Goal: Information Seeking & Learning: Learn about a topic

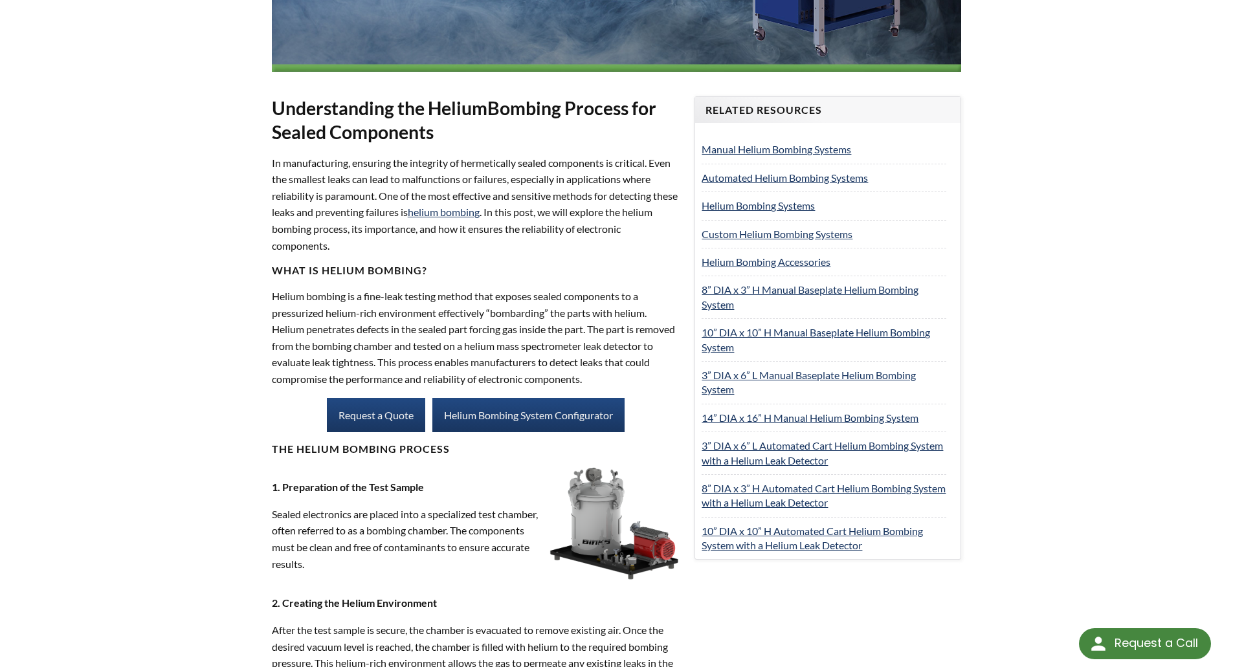
scroll to position [518, 0]
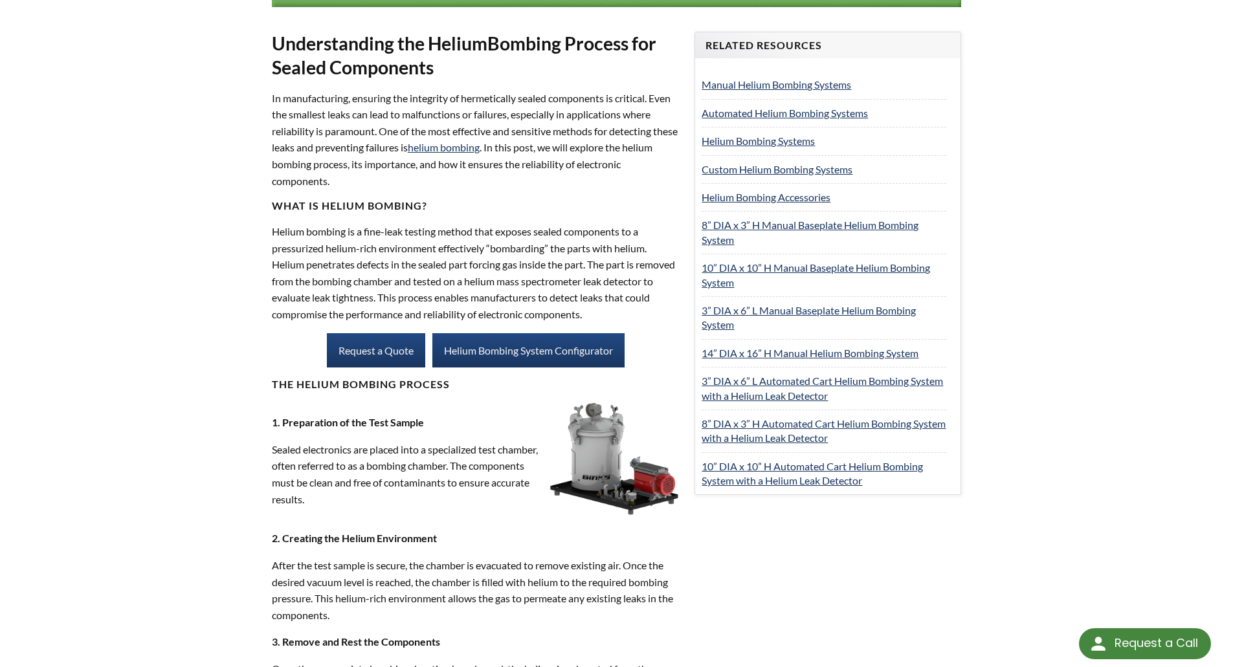
drag, startPoint x: 186, startPoint y: 476, endPoint x: 180, endPoint y: 482, distance: 7.8
drag, startPoint x: 180, startPoint y: 482, endPoint x: 157, endPoint y: 487, distance: 23.4
drag, startPoint x: 454, startPoint y: 559, endPoint x: 503, endPoint y: 560, distance: 49.2
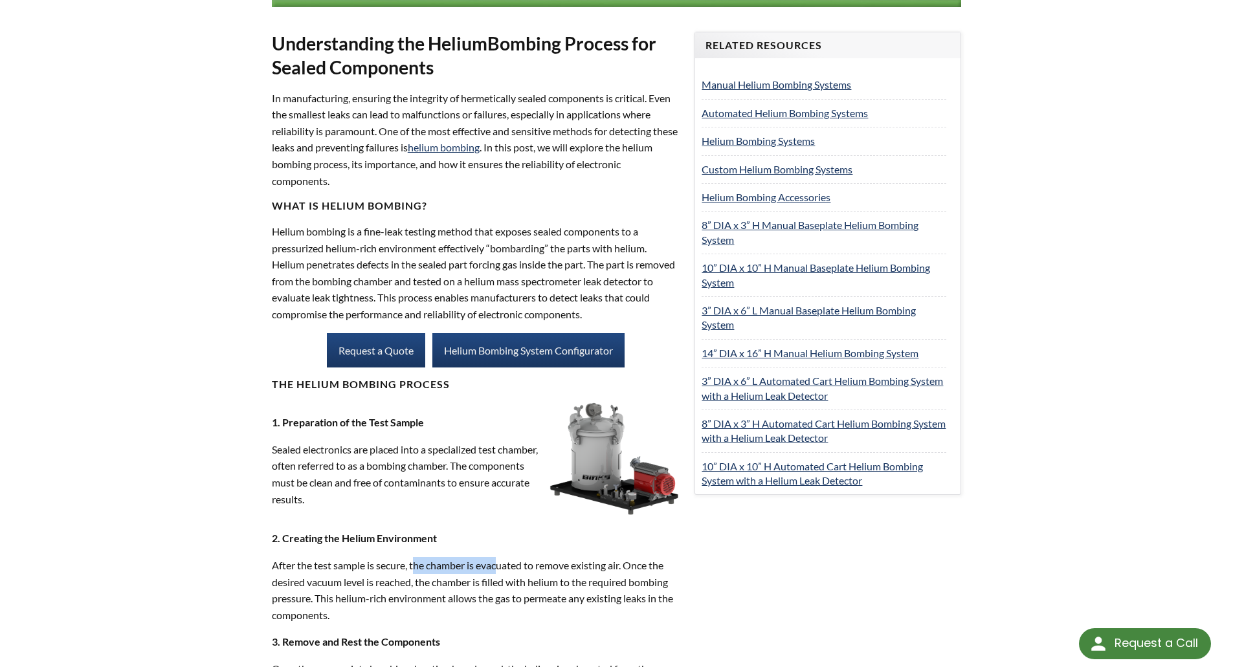
click at [503, 560] on p "After the test sample is secure, the chamber is evacuated to remove existing ai…" at bounding box center [476, 590] width 408 height 66
drag, startPoint x: 447, startPoint y: 566, endPoint x: 404, endPoint y: 569, distance: 42.8
click at [407, 569] on p "After the test sample is secure, the chamber is evacuated to remove existing ai…" at bounding box center [476, 590] width 408 height 66
click at [395, 568] on p "After the test sample is secure, the chamber is evacuated to remove existing ai…" at bounding box center [476, 590] width 408 height 66
drag, startPoint x: 395, startPoint y: 568, endPoint x: 438, endPoint y: 573, distance: 42.3
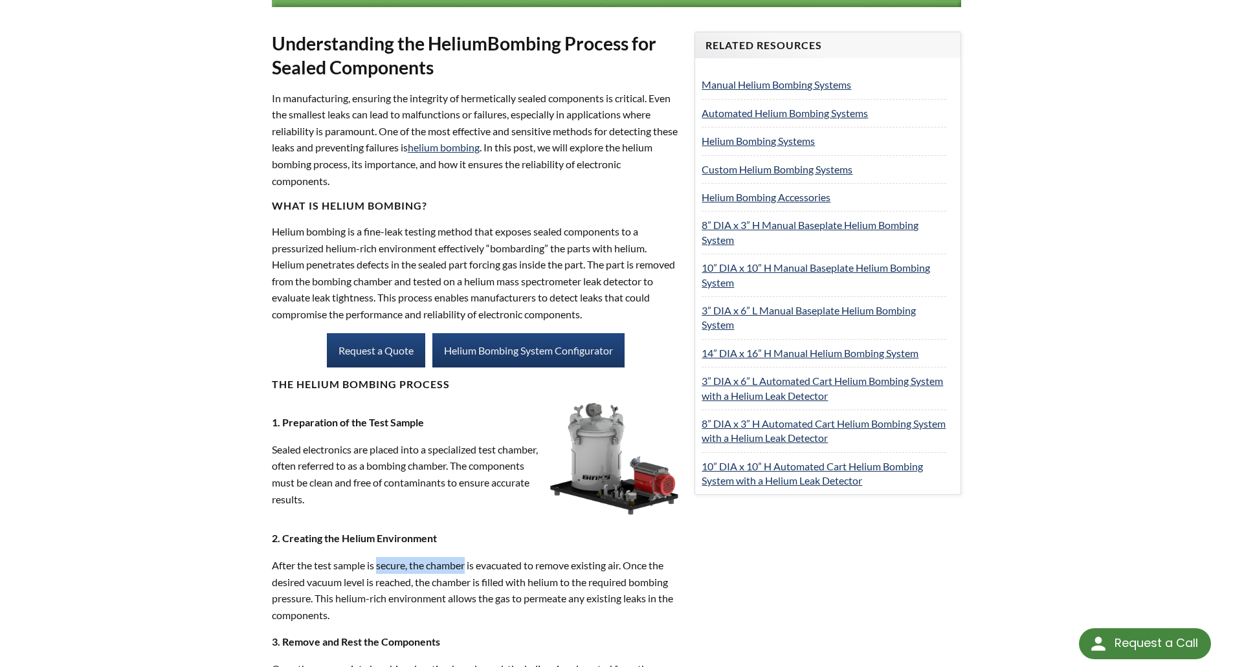
click at [438, 573] on p "After the test sample is secure, the chamber is evacuated to remove existing ai…" at bounding box center [476, 590] width 408 height 66
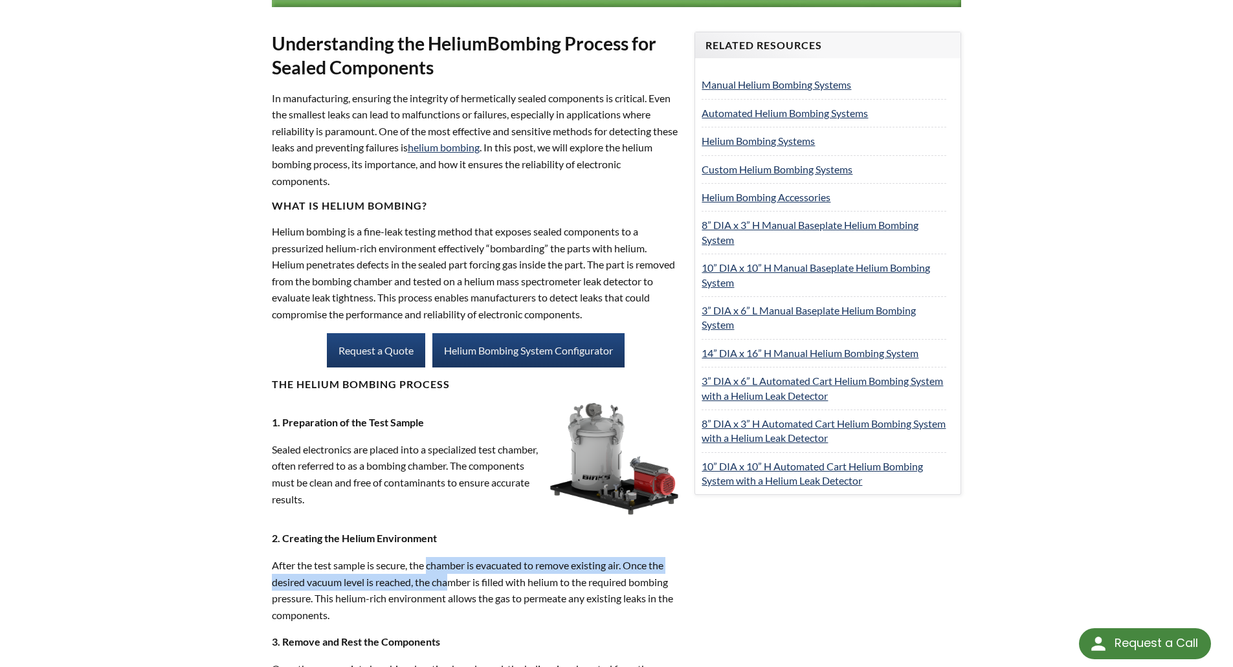
drag, startPoint x: 440, startPoint y: 575, endPoint x: 454, endPoint y: 577, distance: 14.4
click at [454, 577] on p "After the test sample is secure, the chamber is evacuated to remove existing ai…" at bounding box center [476, 590] width 408 height 66
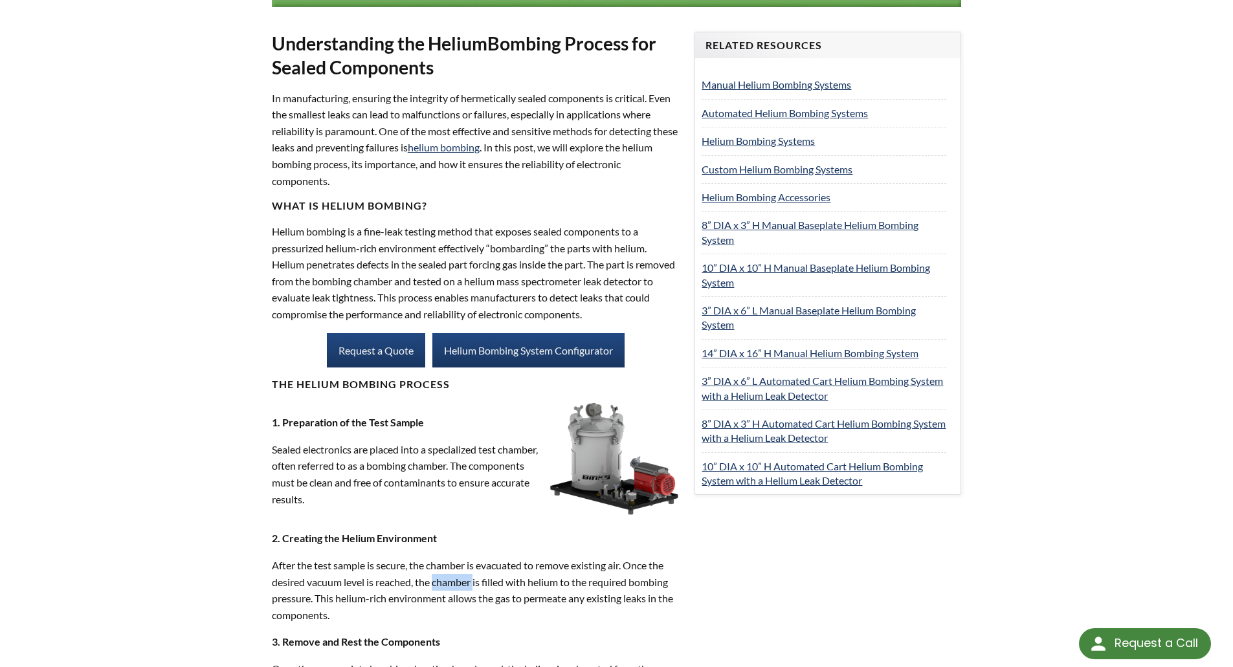
click at [454, 578] on p "After the test sample is secure, the chamber is evacuated to remove existing ai…" at bounding box center [476, 590] width 408 height 66
click at [452, 579] on p "After the test sample is secure, the chamber is evacuated to remove existing ai…" at bounding box center [476, 590] width 408 height 66
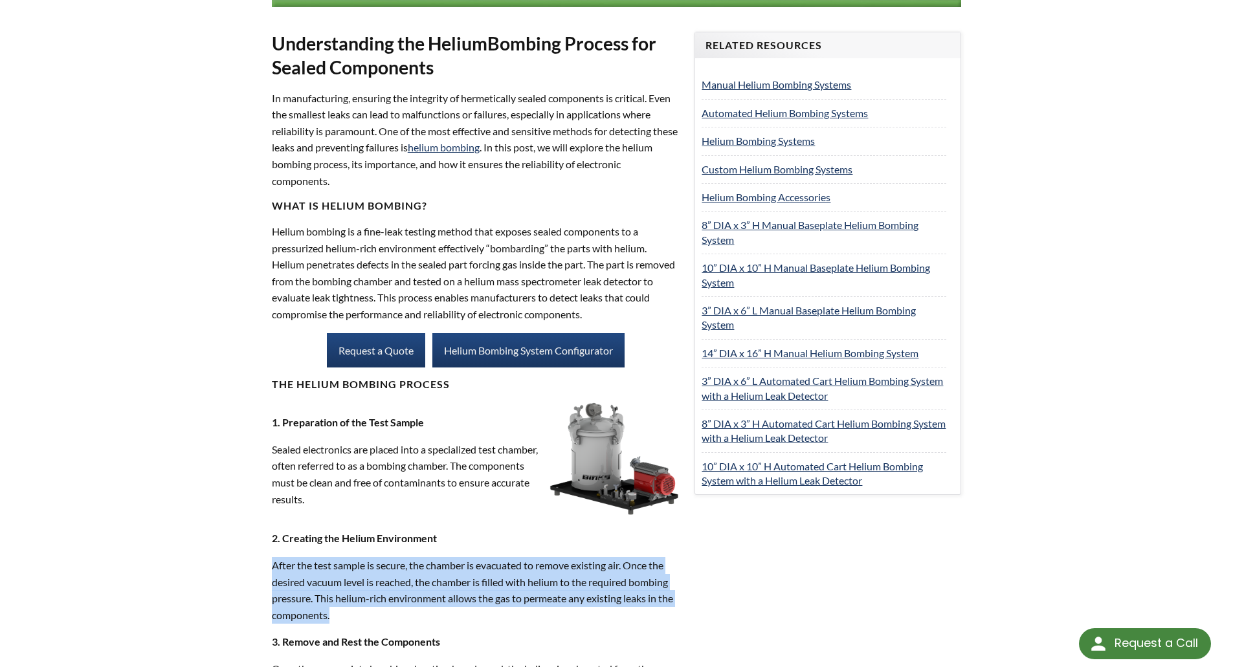
click at [452, 579] on p "After the test sample is secure, the chamber is evacuated to remove existing ai…" at bounding box center [476, 590] width 408 height 66
click at [436, 579] on p "After the test sample is secure, the chamber is evacuated to remove existing ai…" at bounding box center [476, 590] width 408 height 66
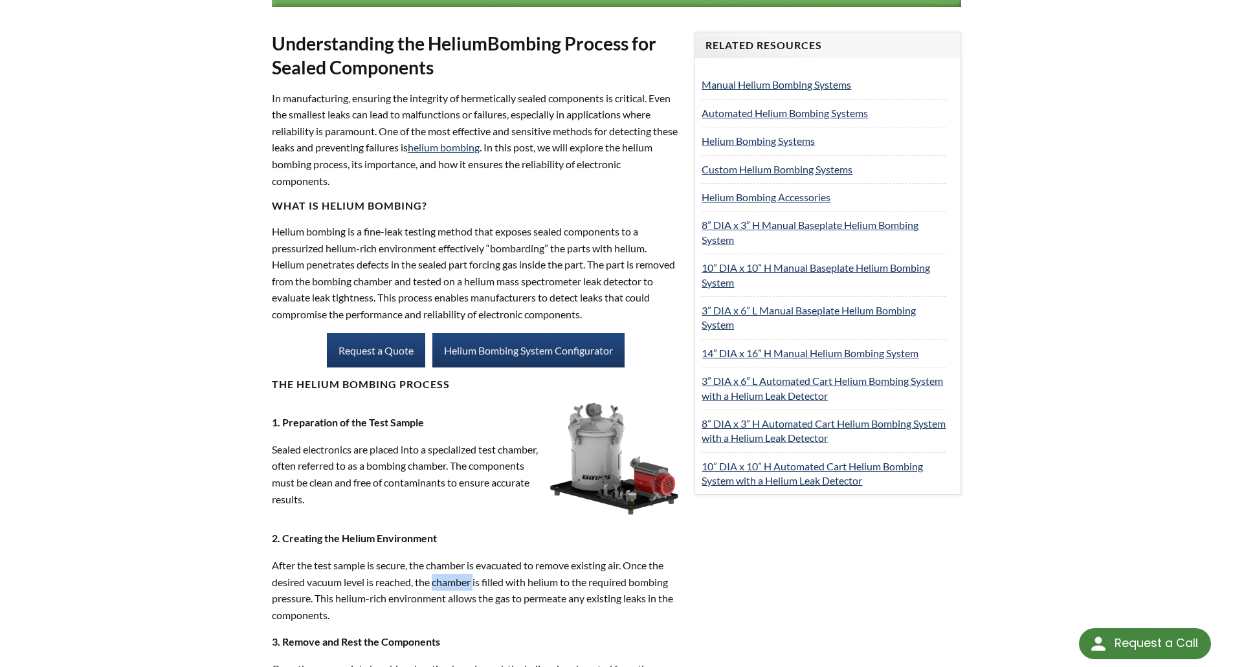
click at [436, 579] on p "After the test sample is secure, the chamber is evacuated to remove existing ai…" at bounding box center [476, 590] width 408 height 66
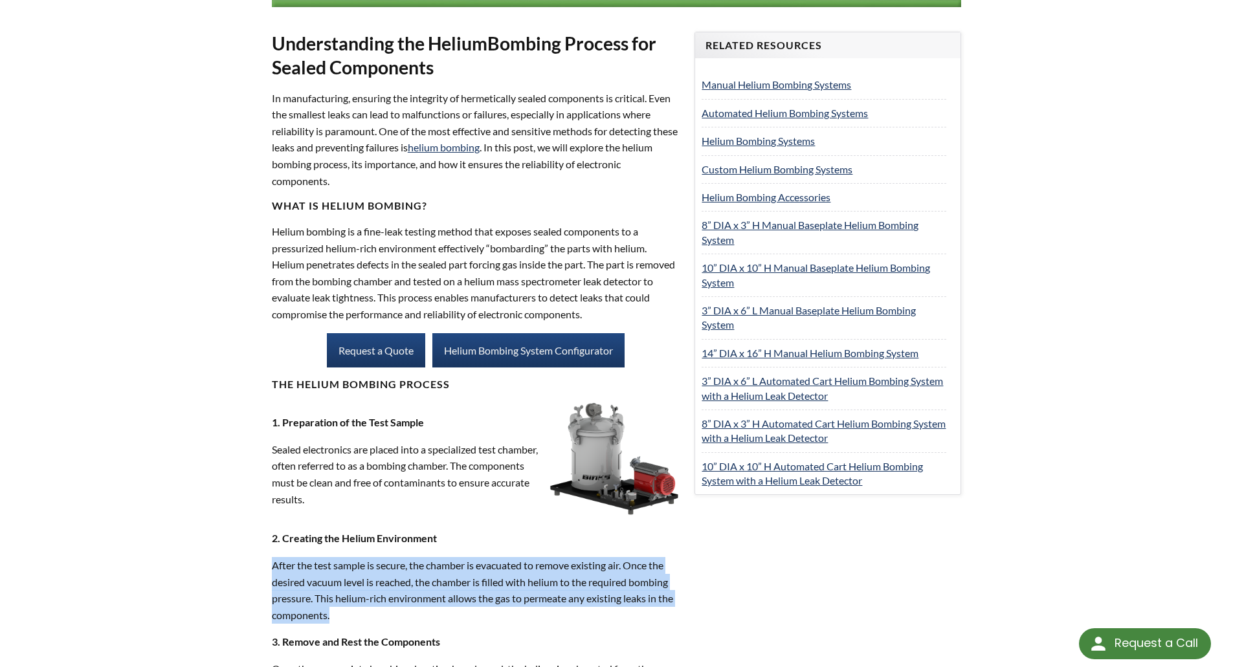
click at [436, 579] on p "After the test sample is secure, the chamber is evacuated to remove existing ai…" at bounding box center [476, 590] width 408 height 66
click at [409, 577] on p "After the test sample is secure, the chamber is evacuated to remove existing ai…" at bounding box center [476, 590] width 408 height 66
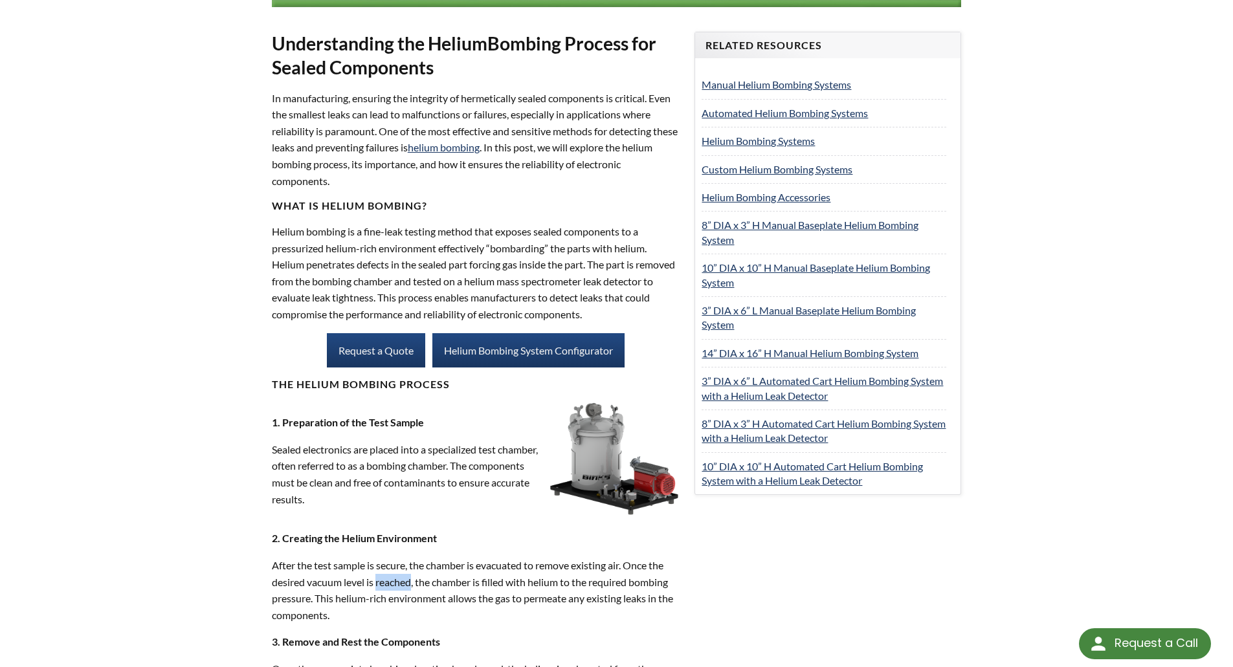
click at [409, 577] on p "After the test sample is secure, the chamber is evacuated to remove existing ai…" at bounding box center [476, 590] width 408 height 66
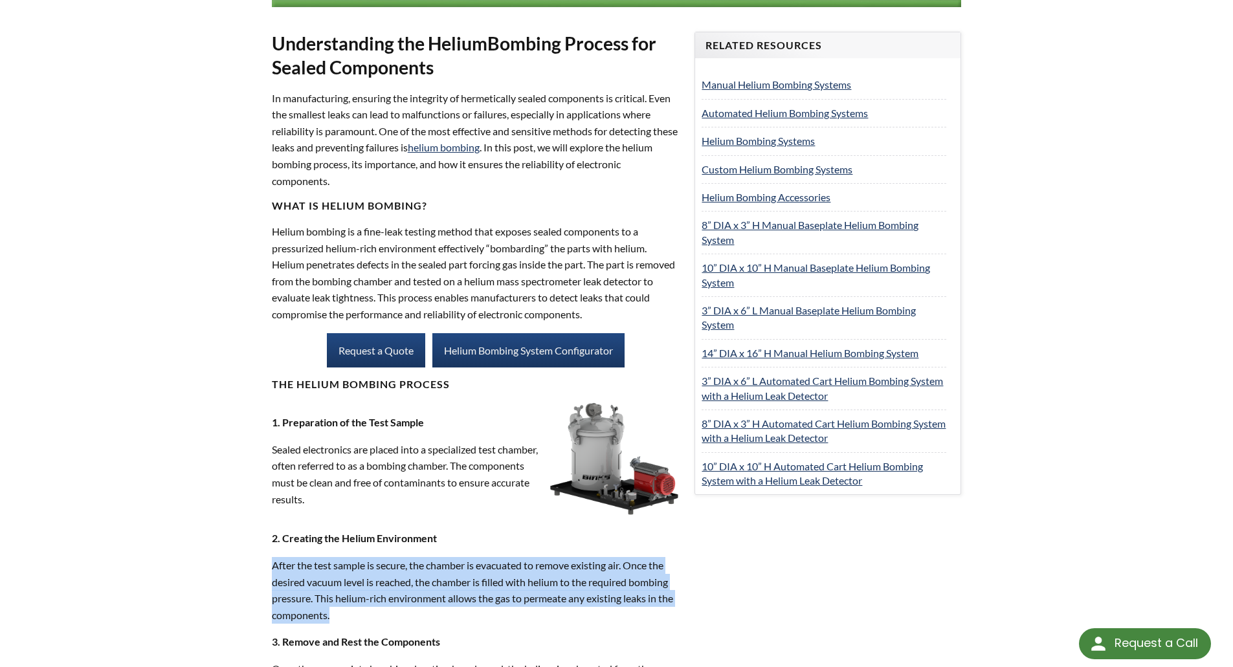
click at [409, 577] on p "After the test sample is secure, the chamber is evacuated to remove existing ai…" at bounding box center [476, 590] width 408 height 66
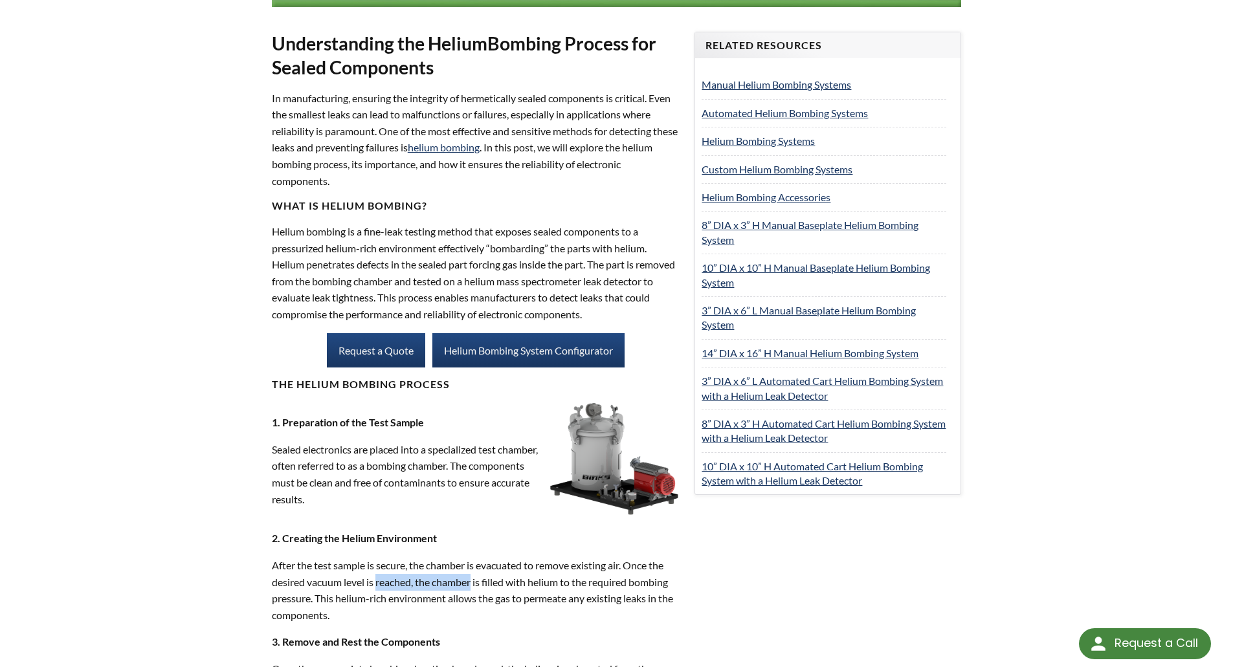
drag, startPoint x: 409, startPoint y: 577, endPoint x: 461, endPoint y: 579, distance: 51.8
click at [460, 579] on p "After the test sample is secure, the chamber is evacuated to remove existing ai…" at bounding box center [476, 590] width 408 height 66
click at [461, 579] on p "After the test sample is secure, the chamber is evacuated to remove existing ai…" at bounding box center [476, 590] width 408 height 66
drag, startPoint x: 461, startPoint y: 579, endPoint x: 524, endPoint y: 590, distance: 63.7
click at [522, 590] on p "After the test sample is secure, the chamber is evacuated to remove existing ai…" at bounding box center [476, 590] width 408 height 66
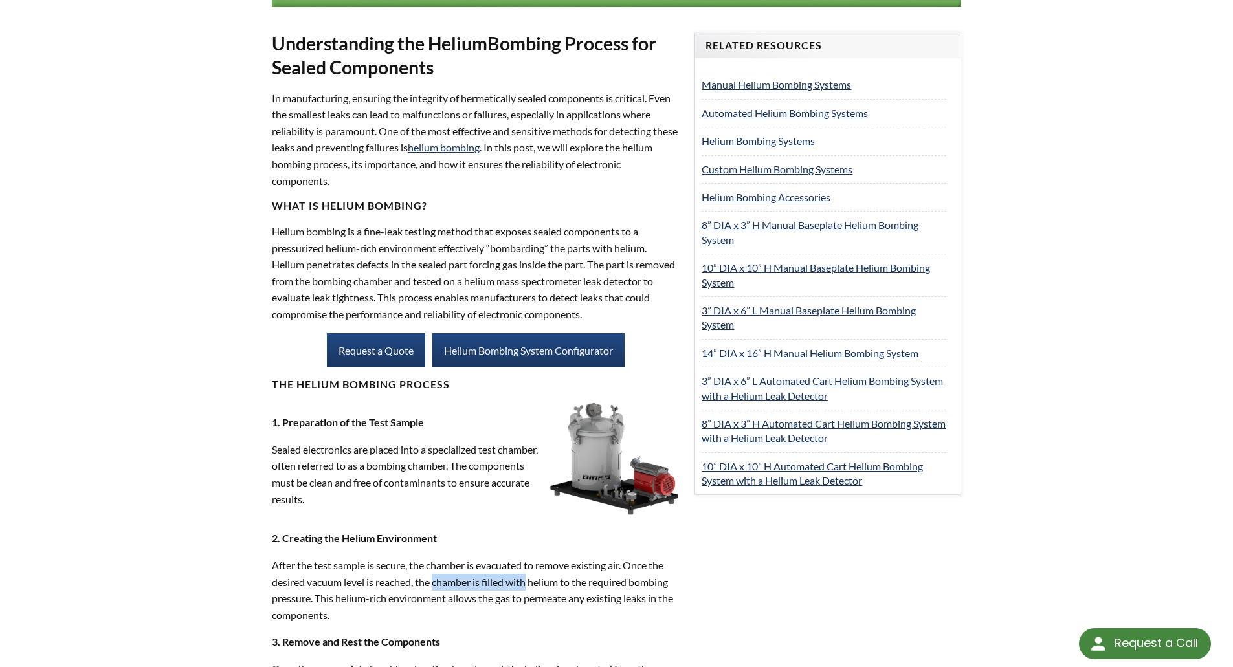
click at [524, 590] on p "After the test sample is secure, the chamber is evacuated to remove existing ai…" at bounding box center [476, 590] width 408 height 66
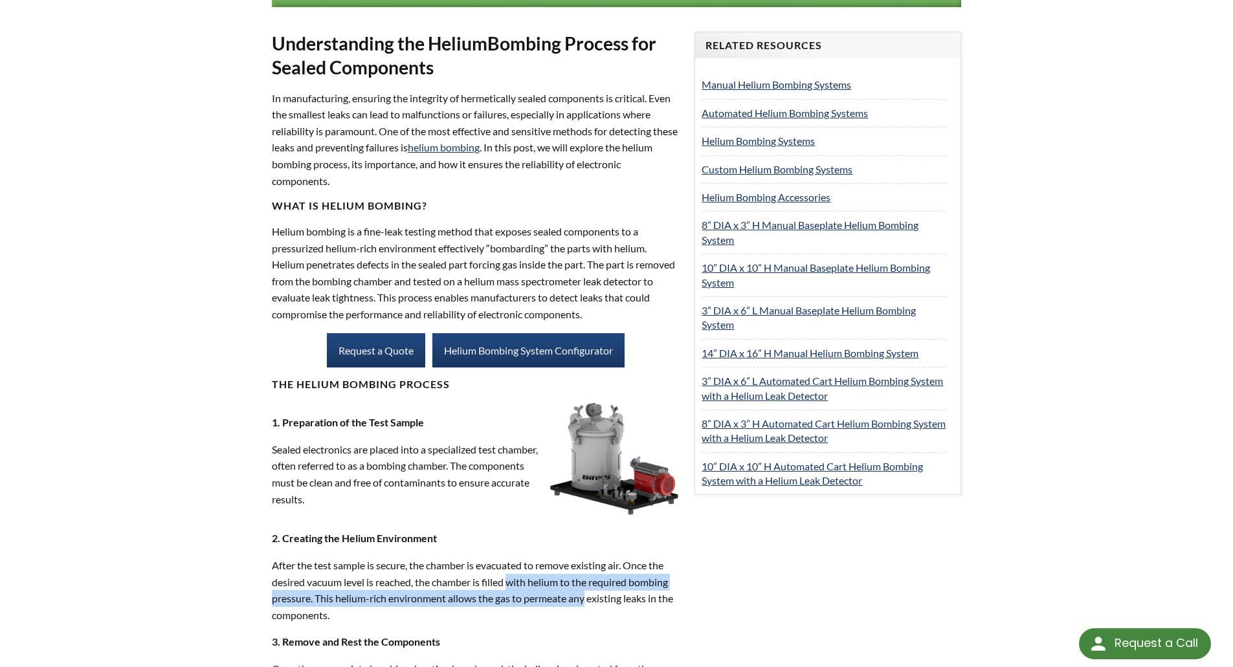
drag, startPoint x: 524, startPoint y: 590, endPoint x: 583, endPoint y: 595, distance: 59.8
click at [583, 595] on p "After the test sample is secure, the chamber is evacuated to remove existing ai…" at bounding box center [476, 590] width 408 height 66
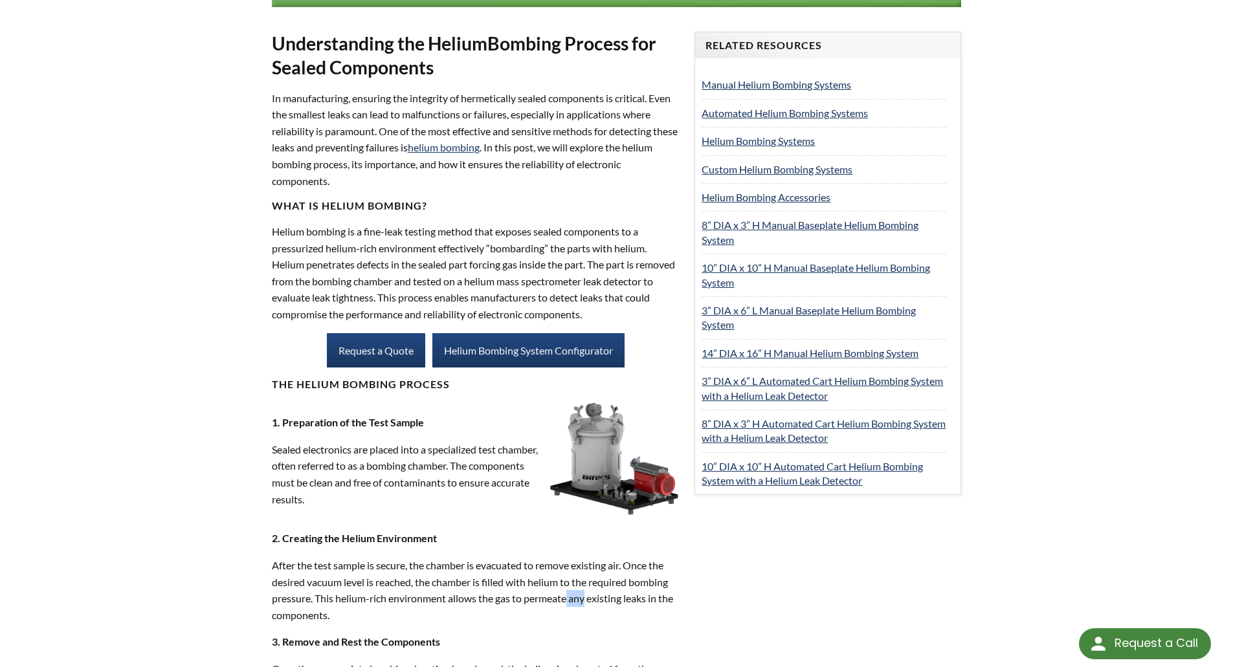
drag, startPoint x: 583, startPoint y: 595, endPoint x: 568, endPoint y: 595, distance: 14.9
click at [571, 596] on p "After the test sample is secure, the chamber is evacuated to remove existing ai…" at bounding box center [476, 590] width 408 height 66
click at [568, 595] on p "After the test sample is secure, the chamber is evacuated to remove existing ai…" at bounding box center [476, 590] width 408 height 66
click at [572, 595] on p "After the test sample is secure, the chamber is evacuated to remove existing ai…" at bounding box center [476, 590] width 408 height 66
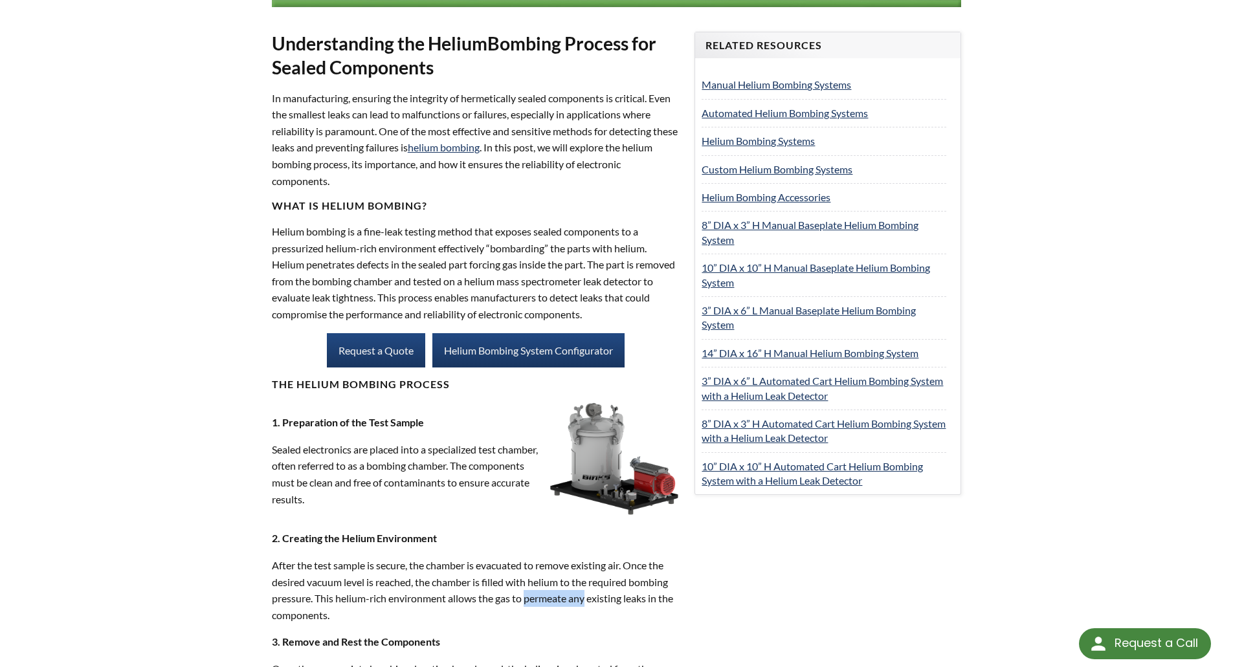
drag, startPoint x: 572, startPoint y: 595, endPoint x: 519, endPoint y: 589, distance: 53.4
click at [521, 590] on p "After the test sample is secure, the chamber is evacuated to remove existing ai…" at bounding box center [476, 590] width 408 height 66
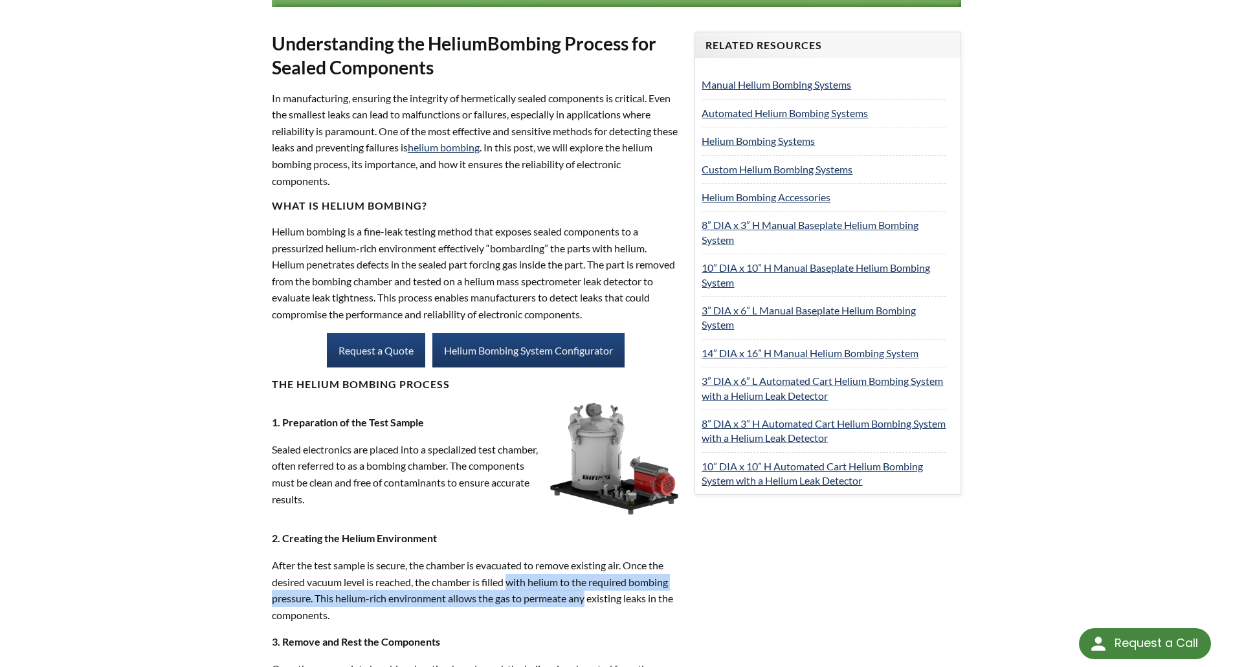
click at [513, 587] on p "After the test sample is secure, the chamber is evacuated to remove existing ai…" at bounding box center [476, 590] width 408 height 66
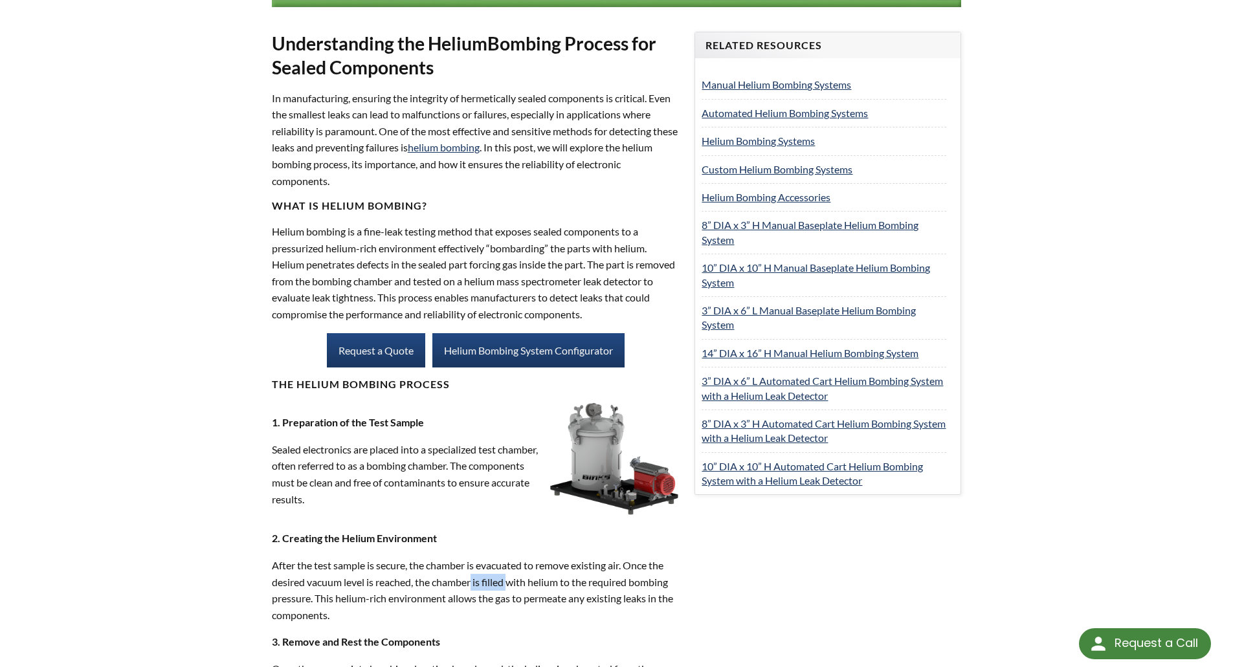
drag, startPoint x: 511, startPoint y: 587, endPoint x: 454, endPoint y: 582, distance: 57.2
click at [459, 582] on p "After the test sample is secure, the chamber is evacuated to remove existing ai…" at bounding box center [476, 590] width 408 height 66
click at [448, 581] on p "After the test sample is secure, the chamber is evacuated to remove existing ai…" at bounding box center [476, 590] width 408 height 66
drag, startPoint x: 448, startPoint y: 581, endPoint x: 480, endPoint y: 580, distance: 31.7
click at [480, 580] on p "After the test sample is secure, the chamber is evacuated to remove existing ai…" at bounding box center [476, 590] width 408 height 66
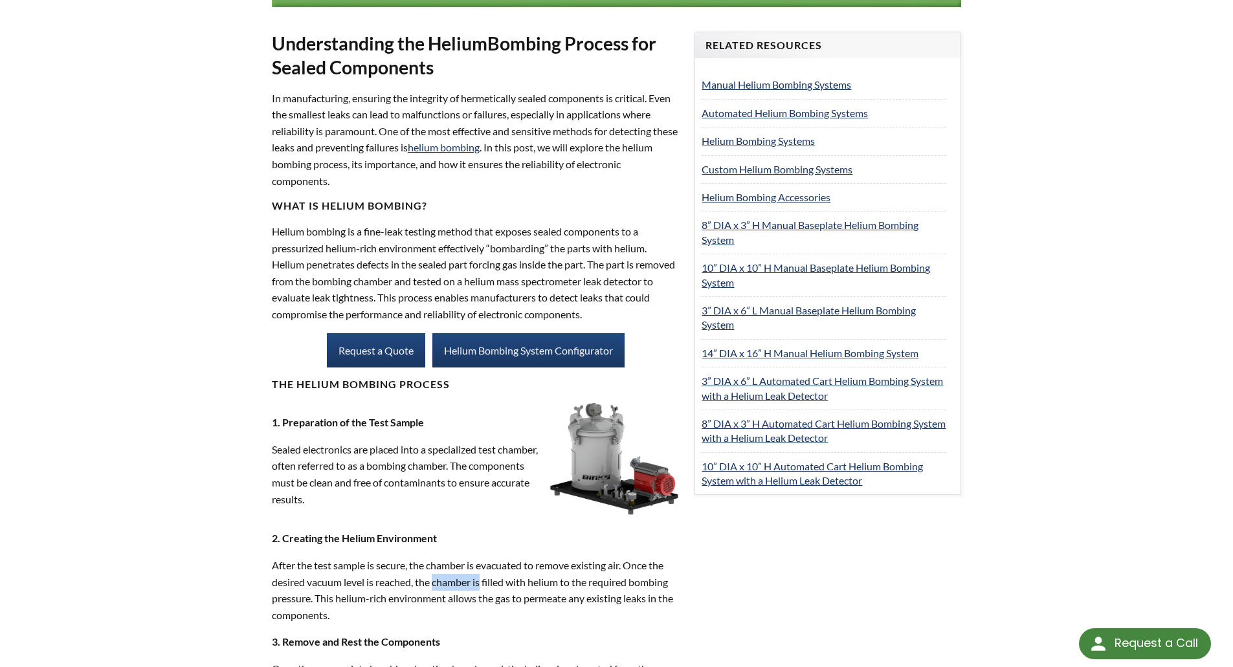
click at [480, 580] on p "After the test sample is secure, the chamber is evacuated to remove existing ai…" at bounding box center [476, 590] width 408 height 66
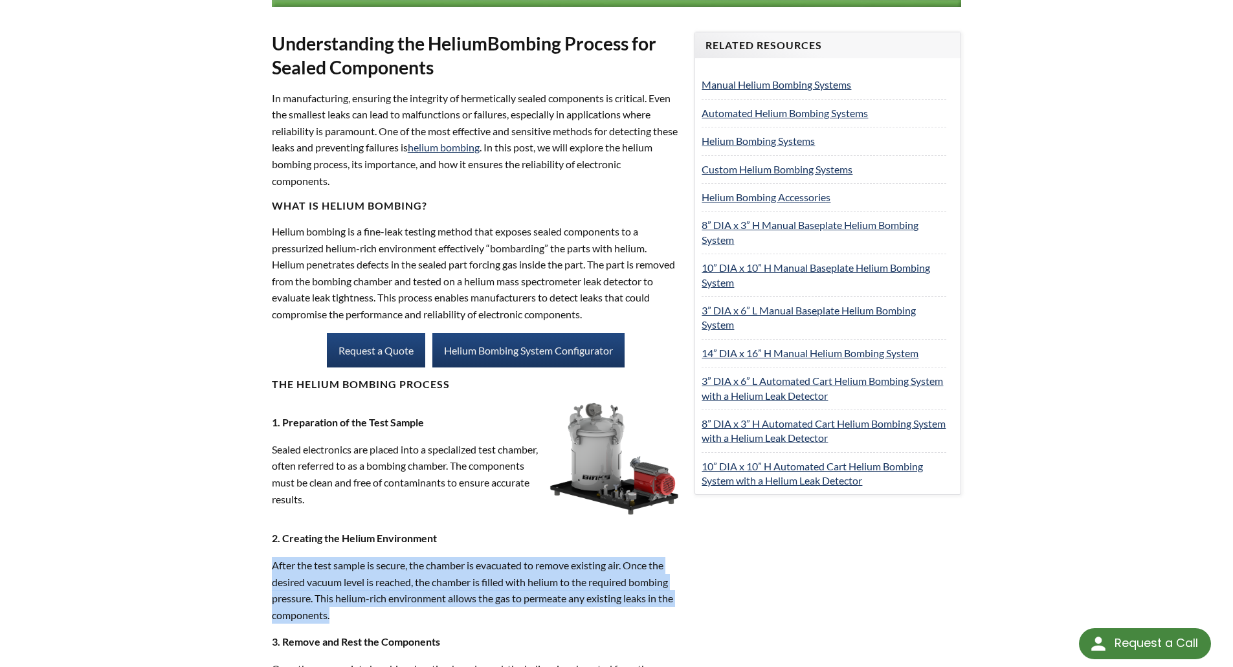
click at [480, 580] on p "After the test sample is secure, the chamber is evacuated to remove existing ai…" at bounding box center [476, 590] width 408 height 66
click at [384, 560] on p "After the test sample is secure, the chamber is evacuated to remove existing ai…" at bounding box center [476, 590] width 408 height 66
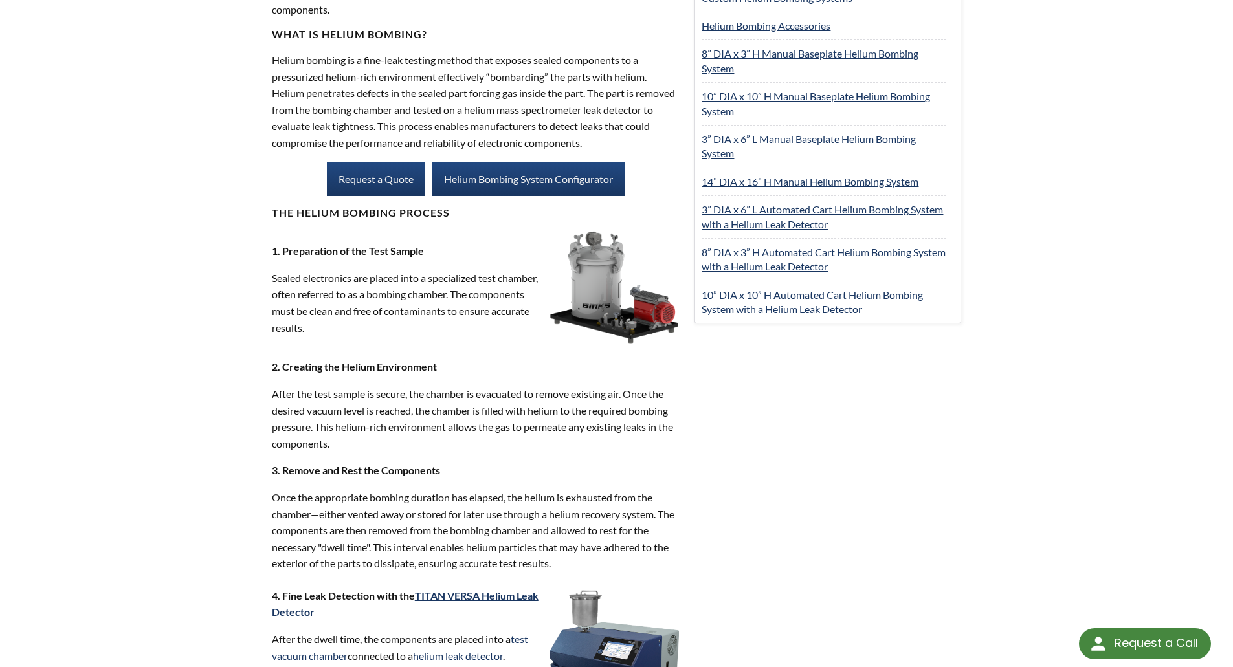
scroll to position [712, 0]
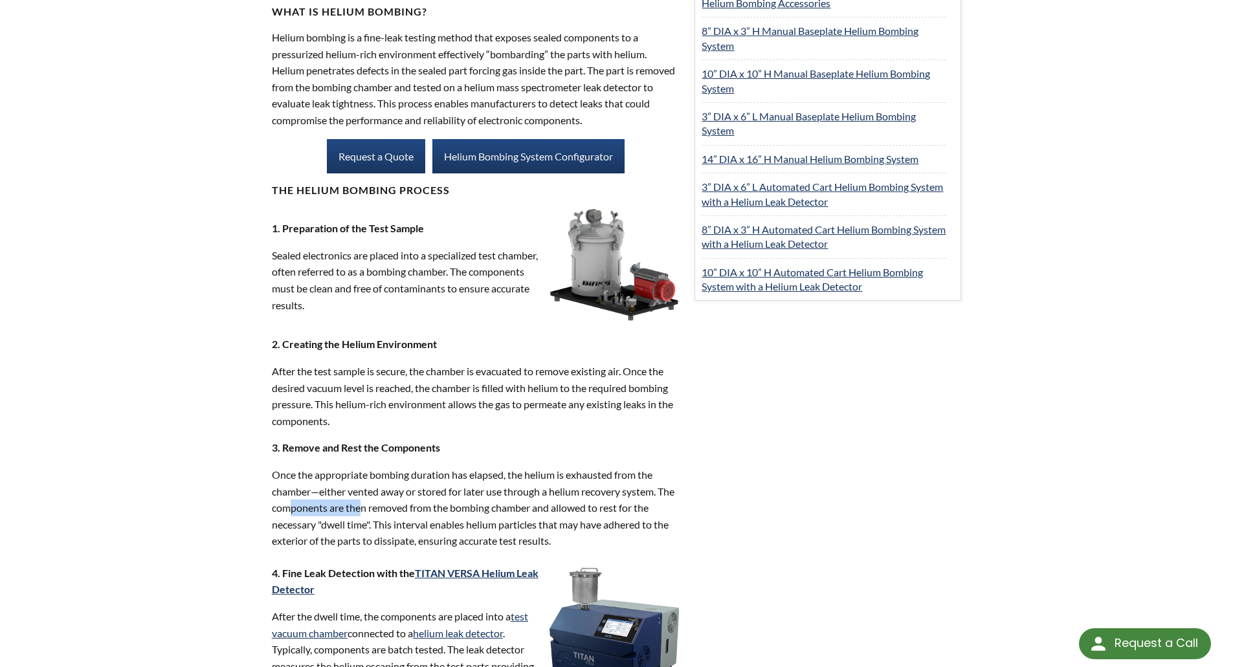
drag, startPoint x: 347, startPoint y: 500, endPoint x: 419, endPoint y: 505, distance: 72.6
click at [419, 505] on p "Once the appropriate bombing duration has elapsed, the helium is exhausted from…" at bounding box center [476, 508] width 408 height 83
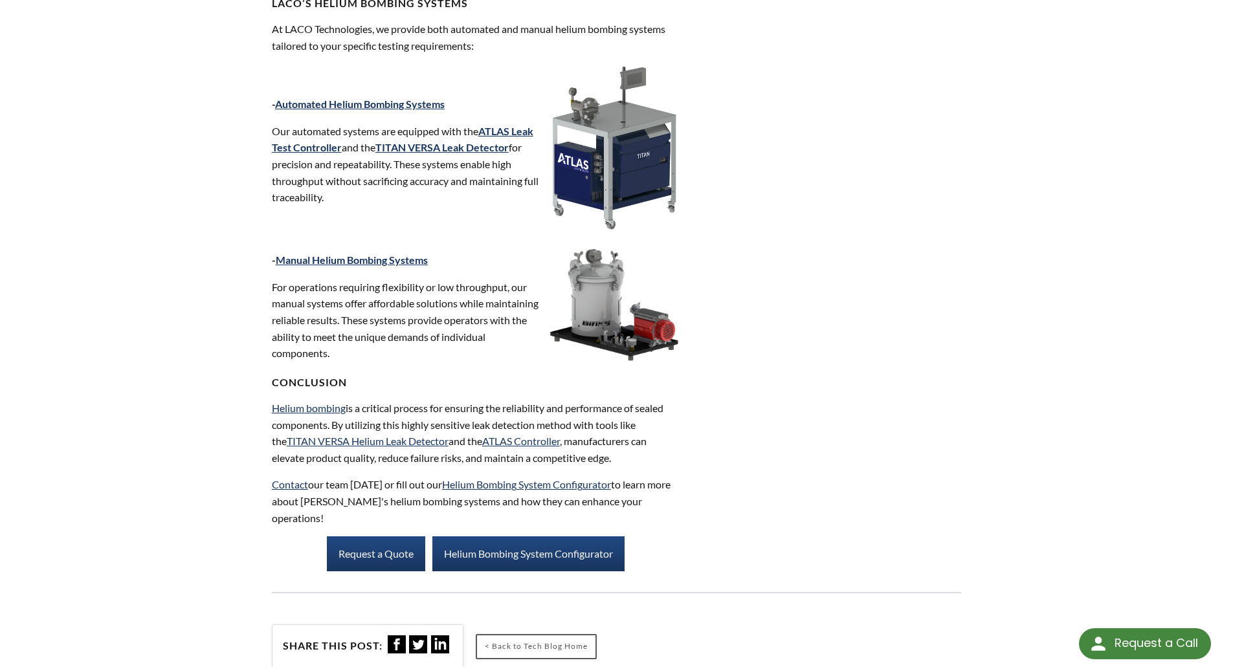
scroll to position [1747, 0]
